Goal: Obtain resource: Download file/media

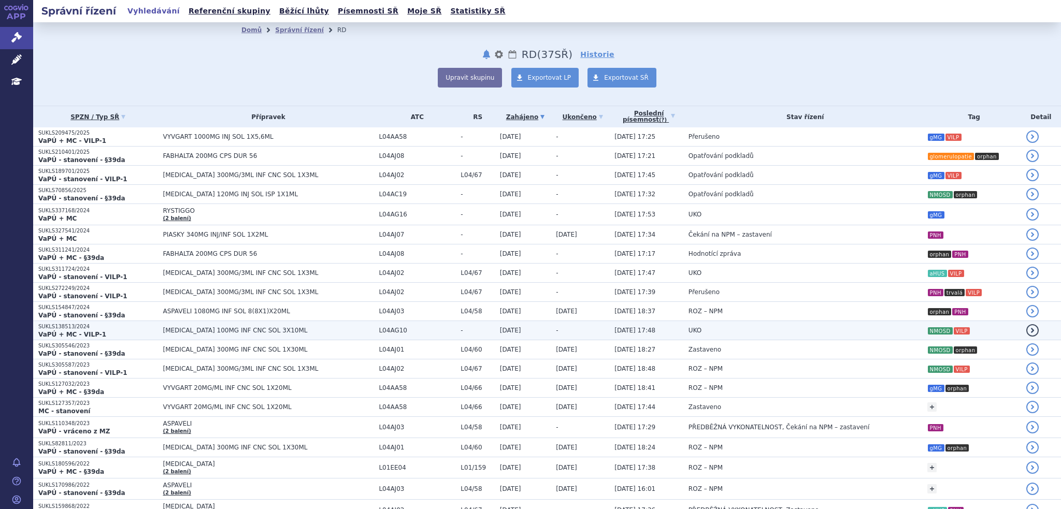
click at [213, 330] on span "[MEDICAL_DATA] 100MG INF CNC SOL 3X10ML" at bounding box center [268, 330] width 211 height 7
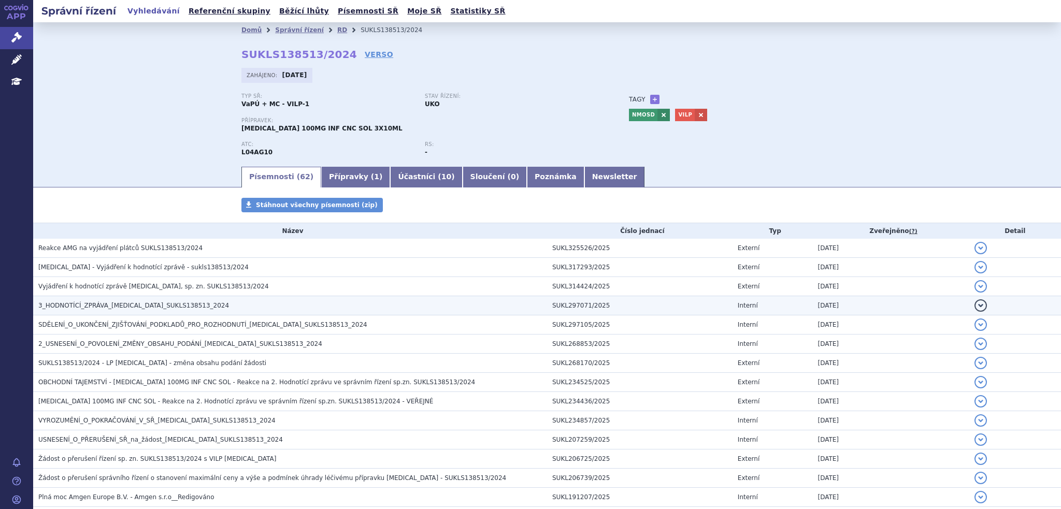
click at [121, 305] on span "3_HODNOTÍCÍ_ZPRÁVA_UPLIZNA_SUKLS138513_2024" at bounding box center [133, 305] width 191 height 7
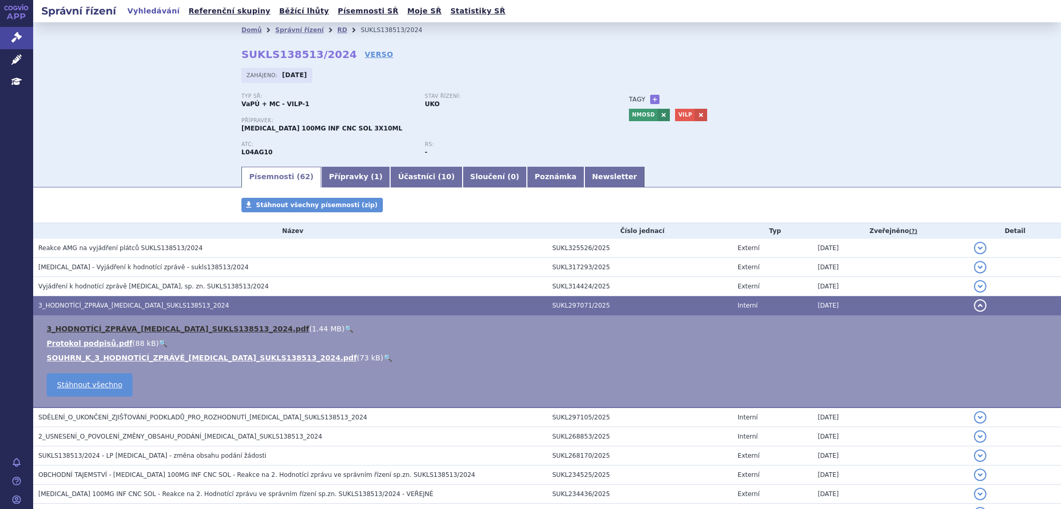
click at [149, 332] on link "3_HODNOTÍCÍ_ZPRÁVA_UPLIZNA_SUKLS138513_2024.pdf" at bounding box center [178, 329] width 263 height 8
